Goal: Task Accomplishment & Management: Complete application form

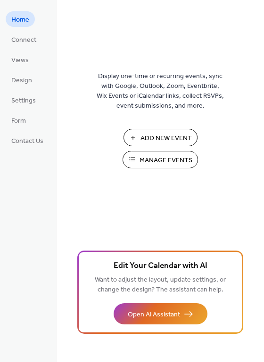
click at [134, 133] on button "Add New Event" at bounding box center [160, 137] width 74 height 17
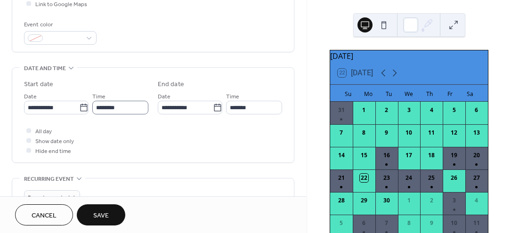
scroll to position [258, 0]
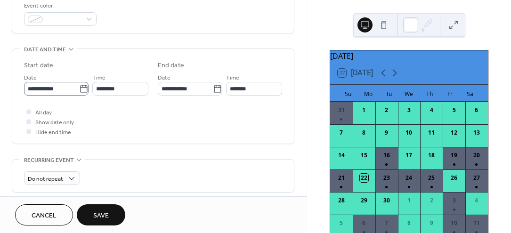
type input "**********"
click at [79, 88] on icon at bounding box center [83, 88] width 9 height 9
click at [77, 88] on input "**********" at bounding box center [51, 89] width 55 height 14
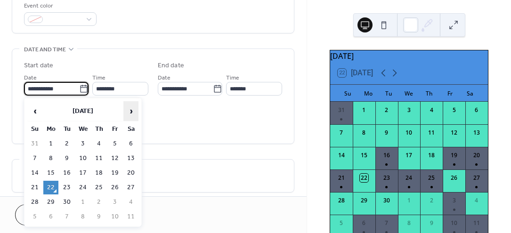
click at [134, 114] on span "›" at bounding box center [131, 111] width 14 height 19
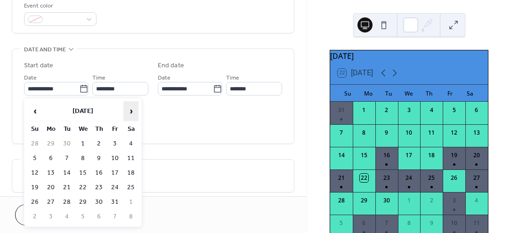
click at [134, 114] on span "›" at bounding box center [131, 111] width 14 height 19
click at [135, 160] on td "13" at bounding box center [130, 159] width 15 height 14
type input "**********"
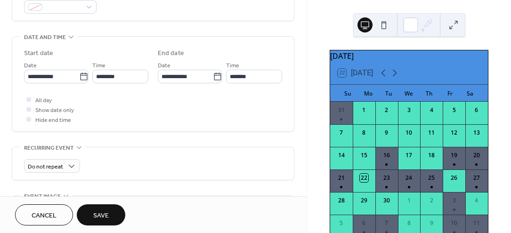
scroll to position [298, 0]
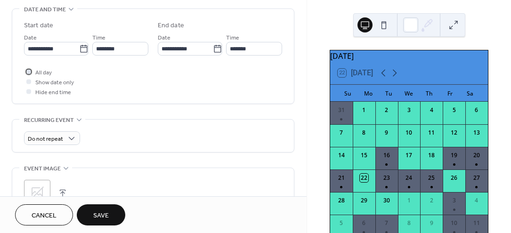
click at [27, 72] on div at bounding box center [28, 71] width 5 height 5
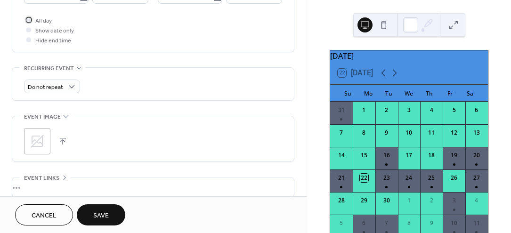
scroll to position [356, 0]
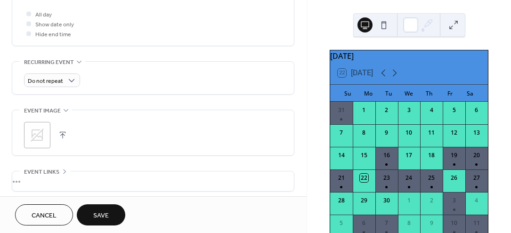
click at [106, 218] on span "Save" at bounding box center [101, 216] width 16 height 10
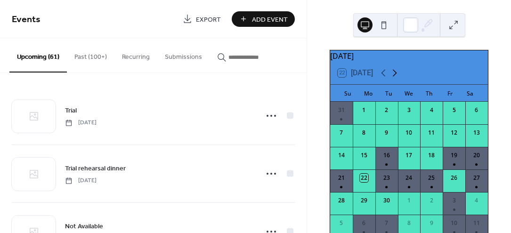
click at [395, 77] on icon at bounding box center [394, 72] width 11 height 11
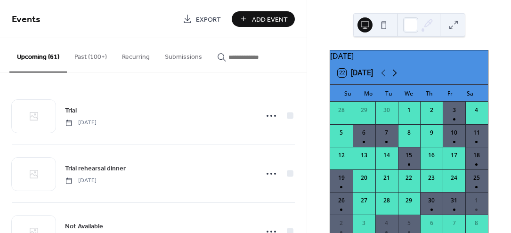
click at [395, 77] on icon at bounding box center [394, 72] width 11 height 11
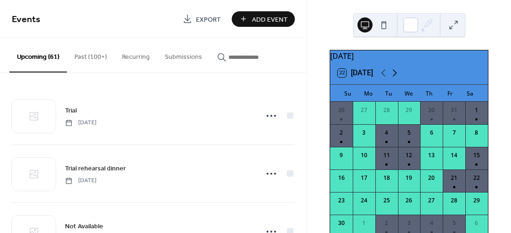
click at [395, 77] on icon at bounding box center [394, 72] width 11 height 11
